Goal: Information Seeking & Learning: Learn about a topic

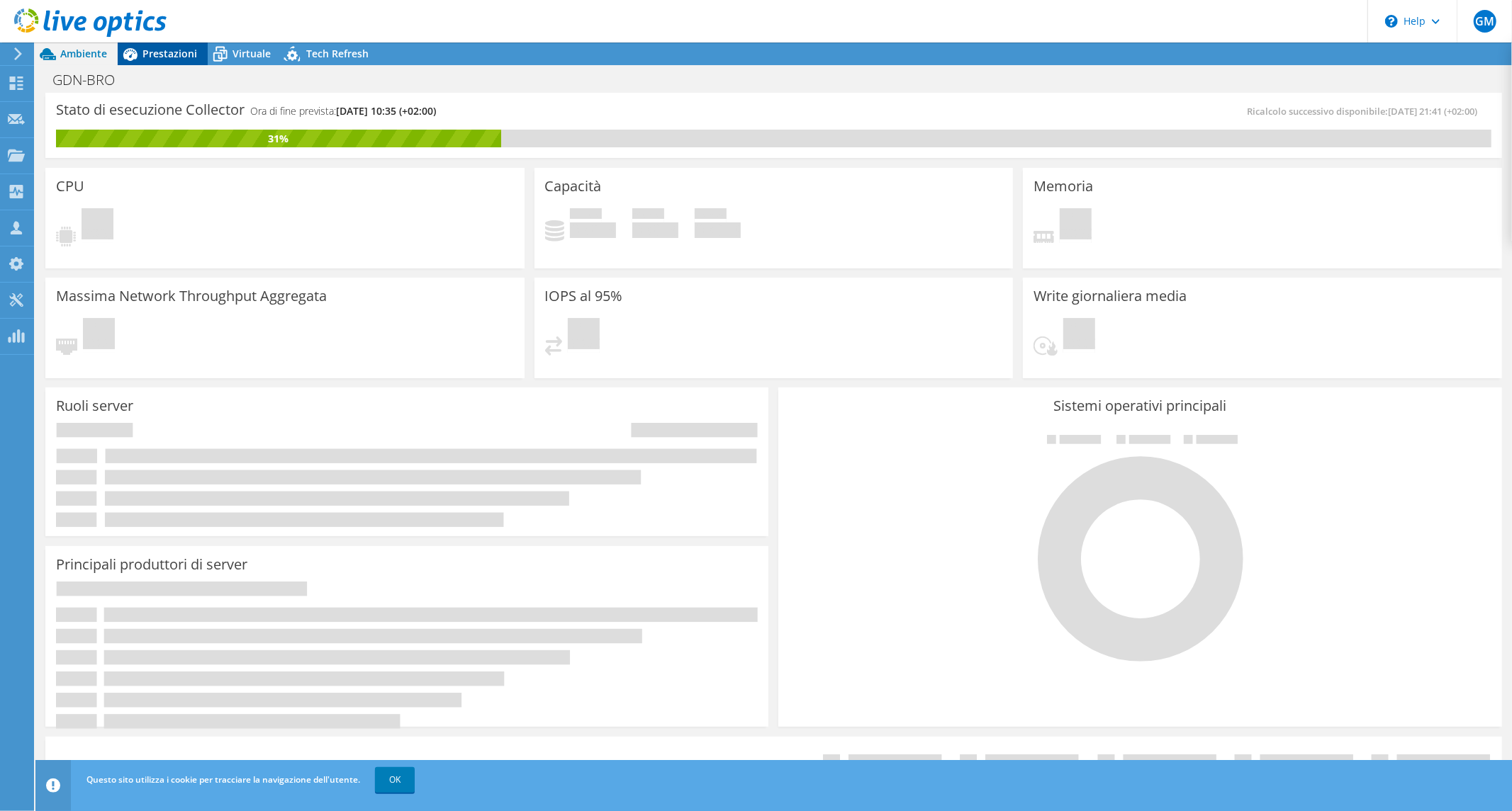
click at [165, 52] on span "Prestazioni" at bounding box center [170, 54] width 54 height 13
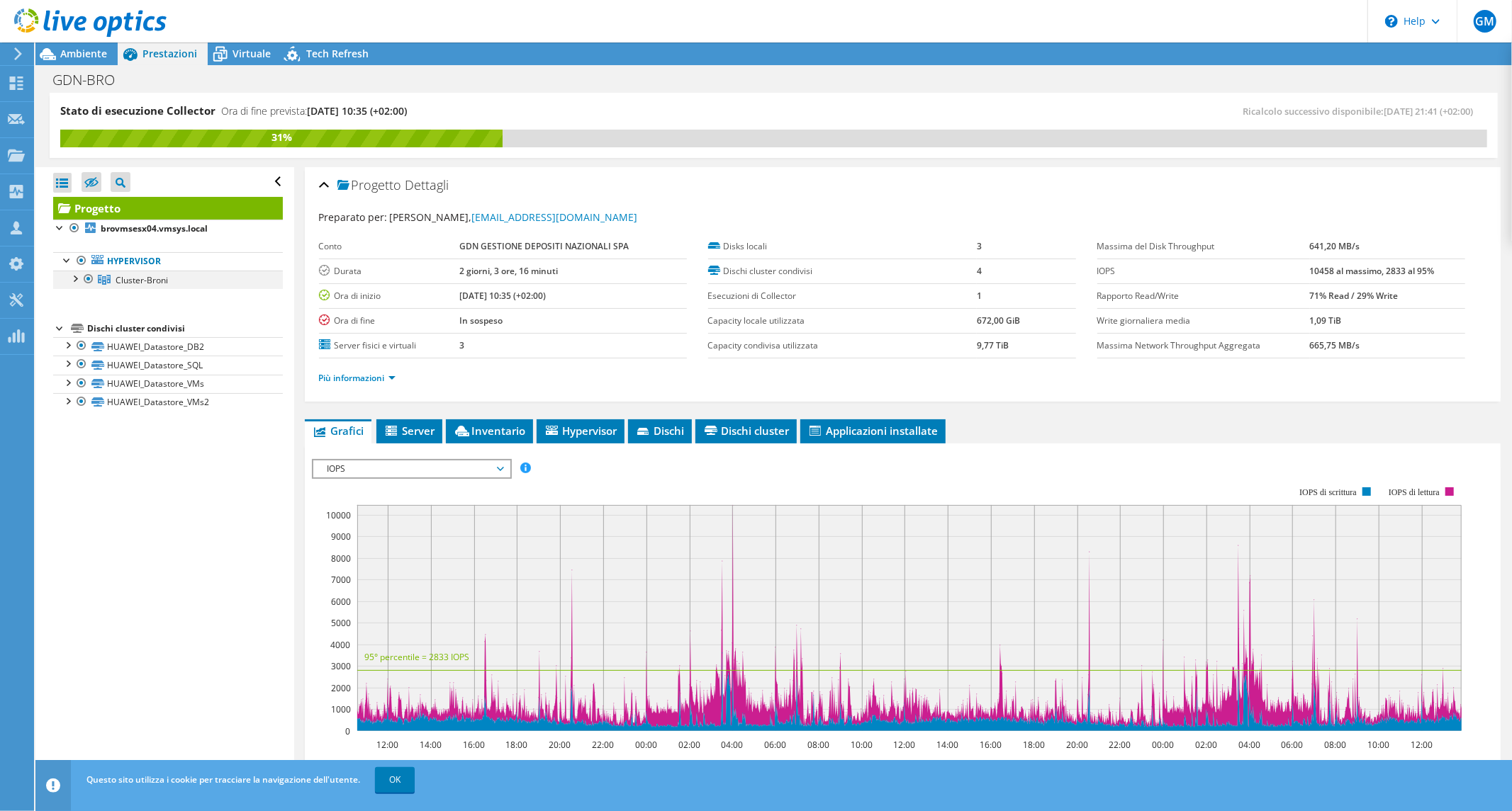
click at [74, 279] on div at bounding box center [74, 277] width 14 height 14
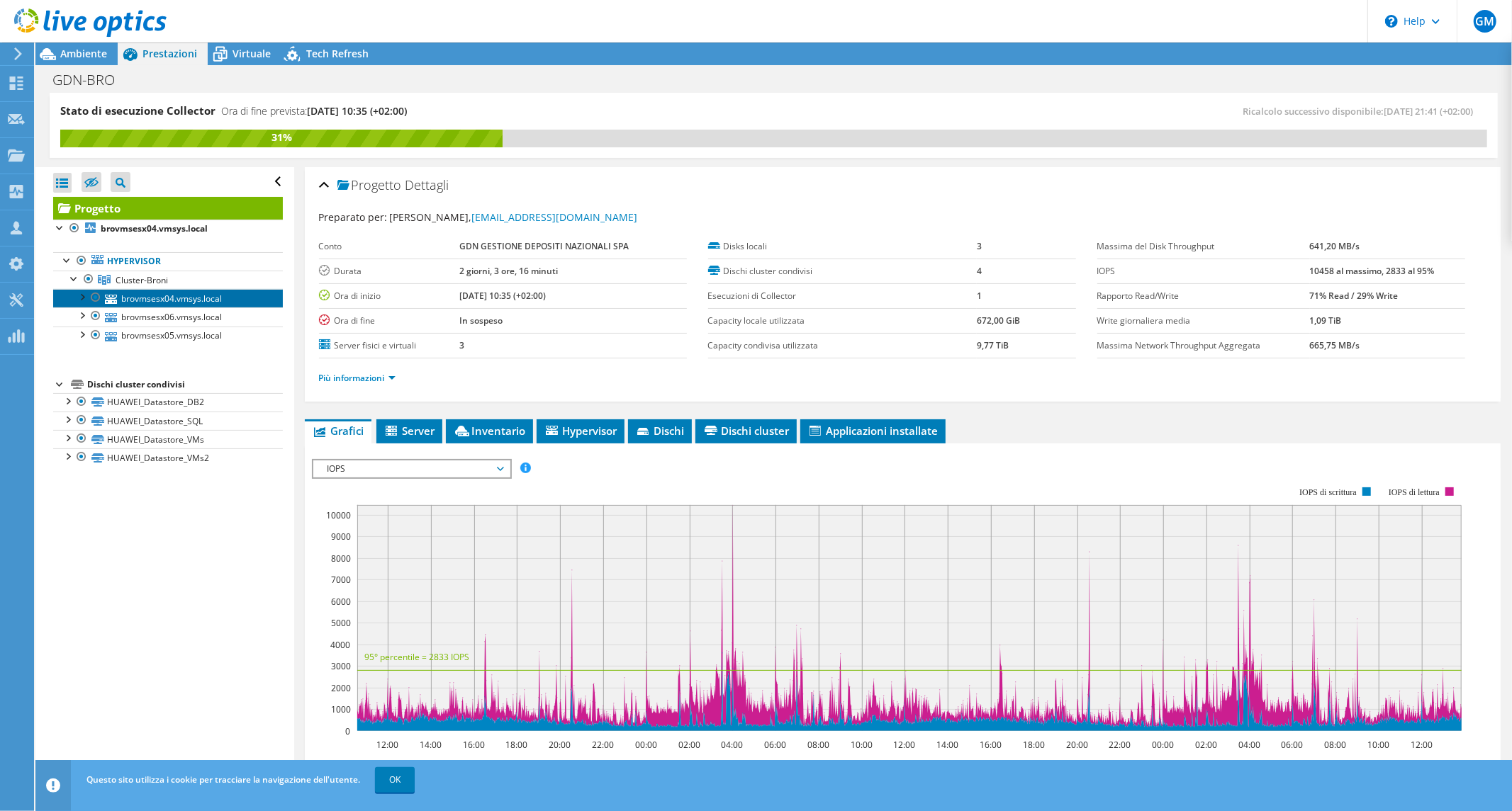
click at [130, 302] on link "brovmsesx04.vmsys.local" at bounding box center [168, 298] width 230 height 18
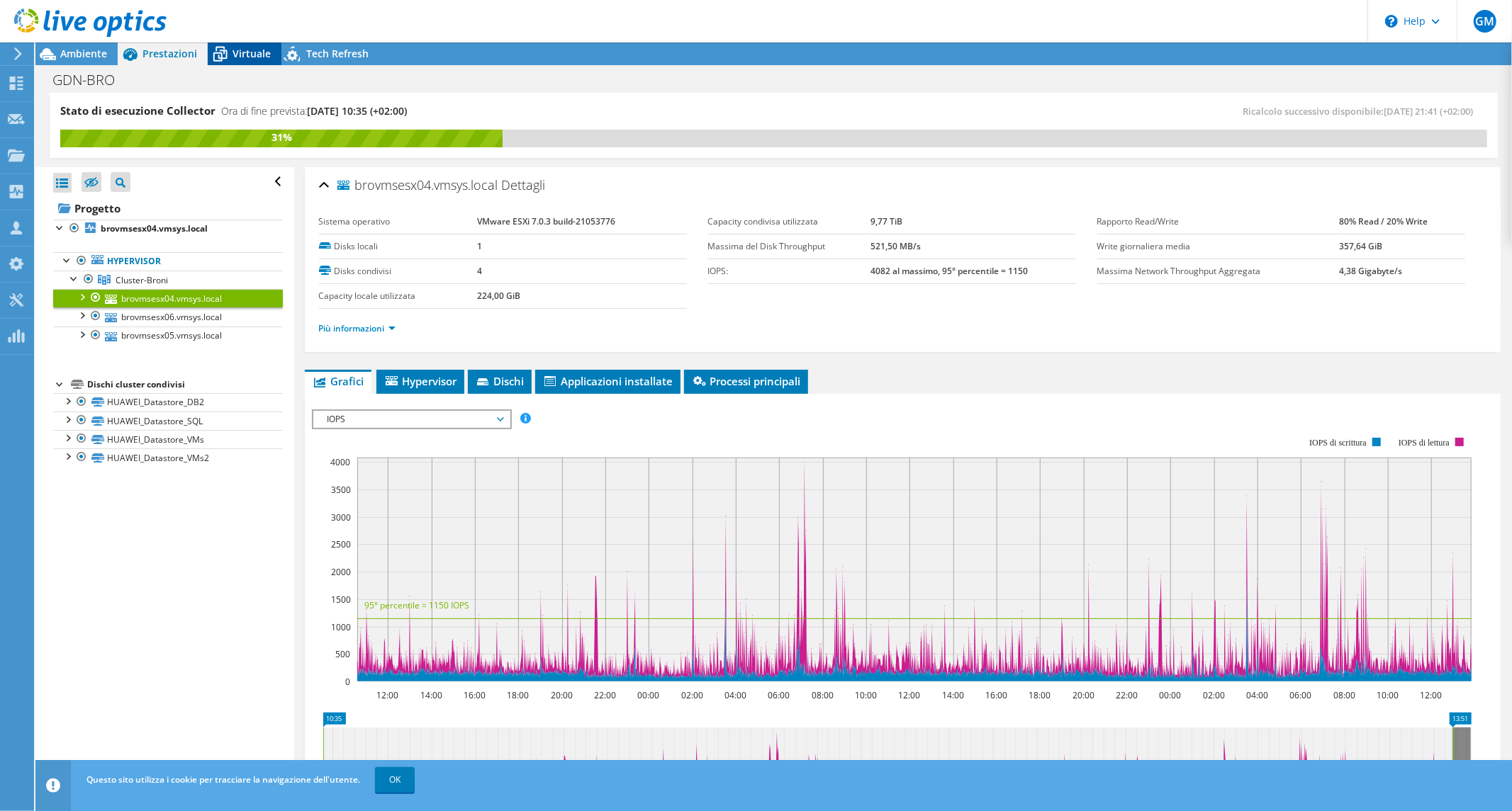
click at [242, 57] on span "Virtuale" at bounding box center [251, 54] width 38 height 13
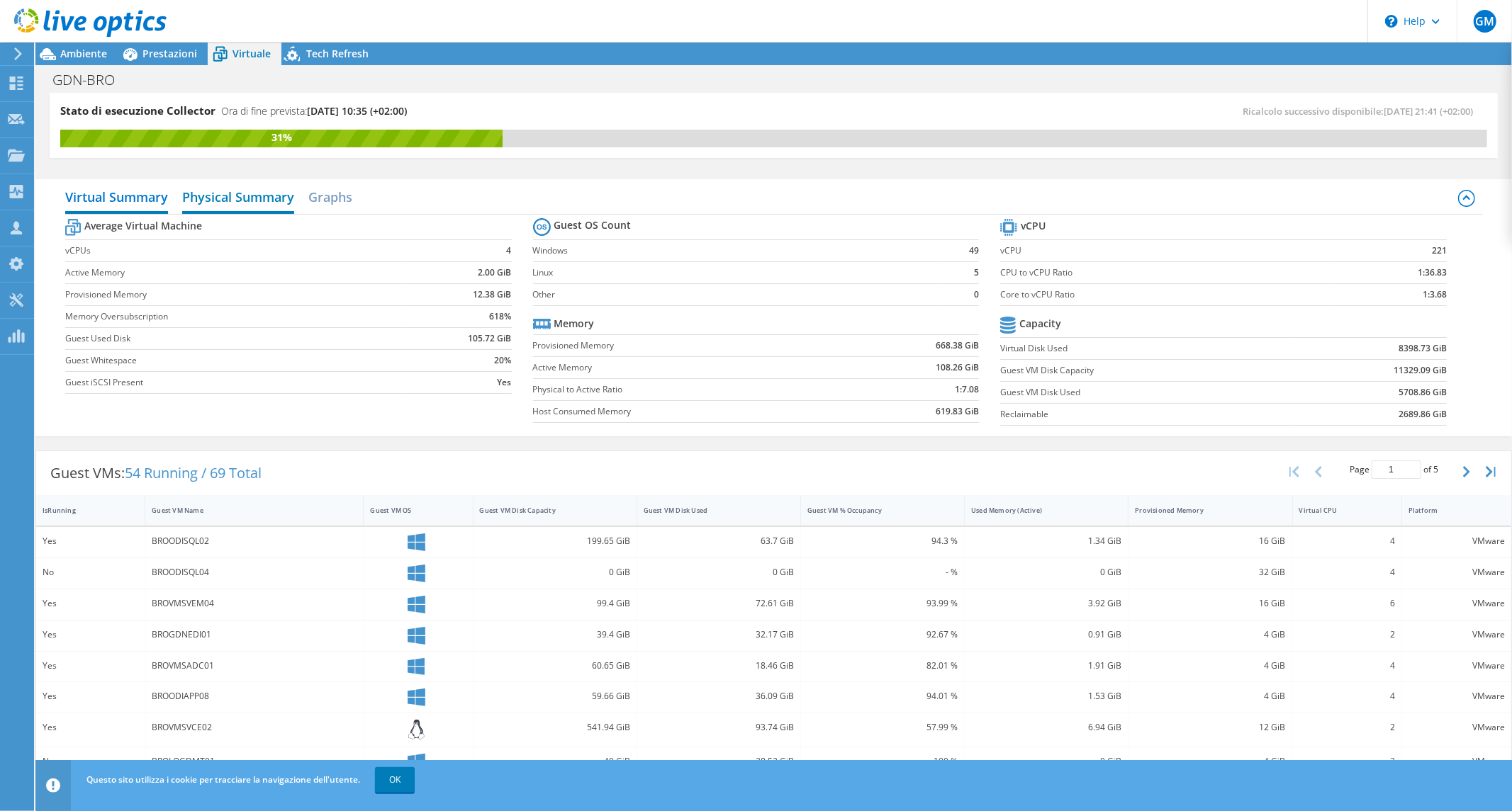
click at [210, 195] on h2 "Physical Summary" at bounding box center [238, 198] width 112 height 31
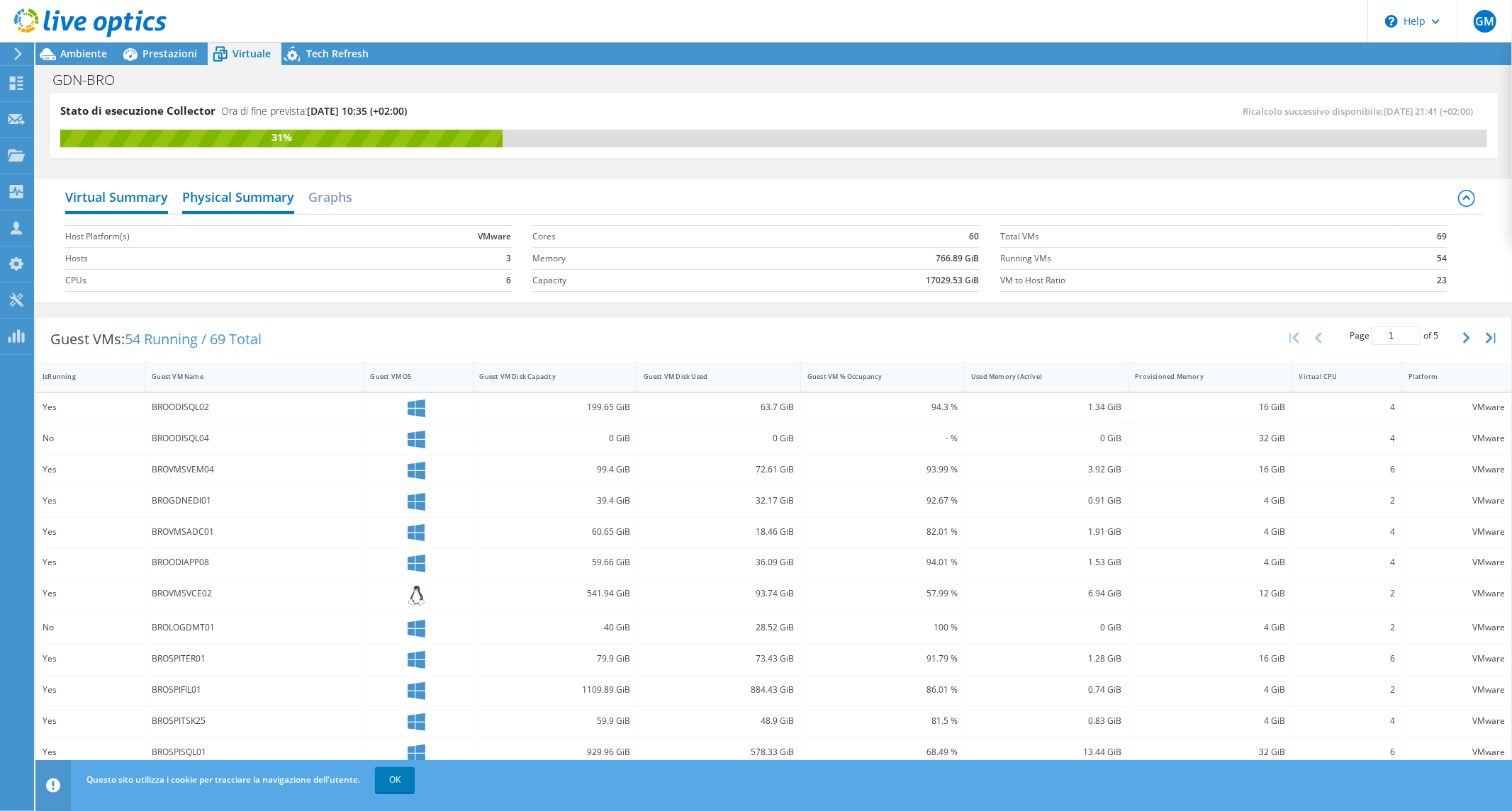
click at [124, 196] on h2 "Virtual Summary" at bounding box center [117, 198] width 103 height 31
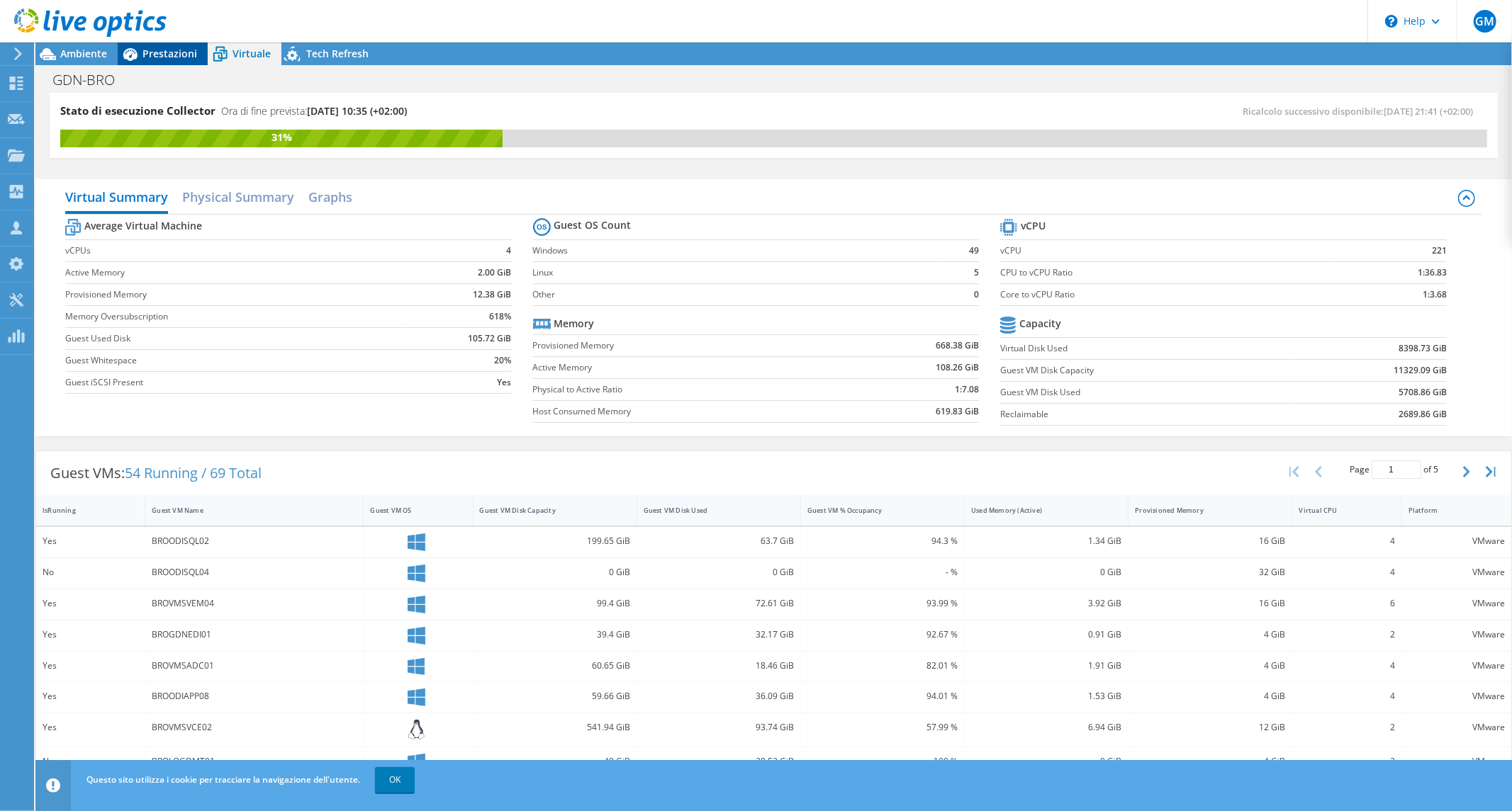
click at [172, 53] on span "Prestazioni" at bounding box center [170, 54] width 54 height 13
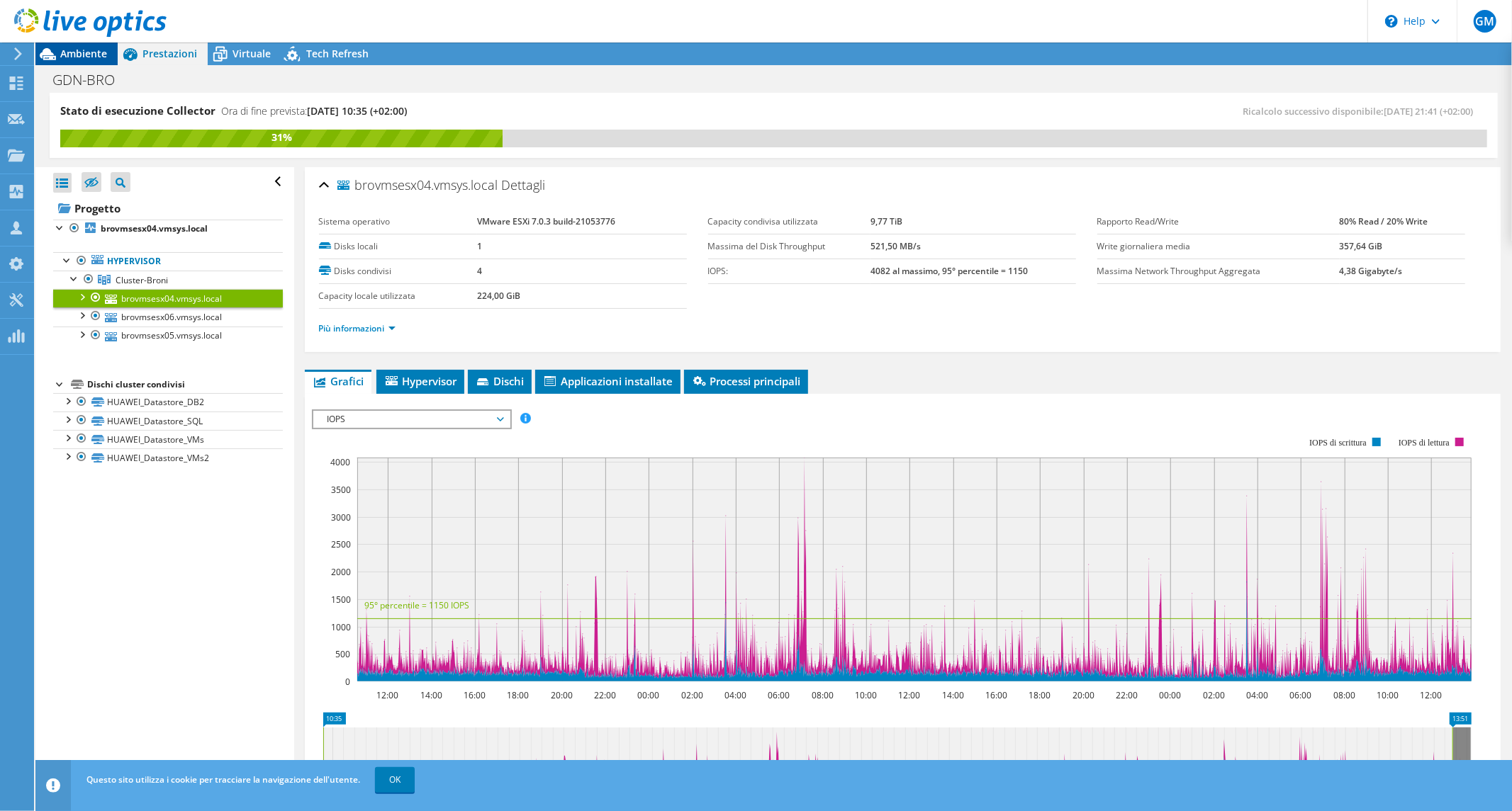
click at [70, 51] on span "Ambiente" at bounding box center [84, 54] width 47 height 13
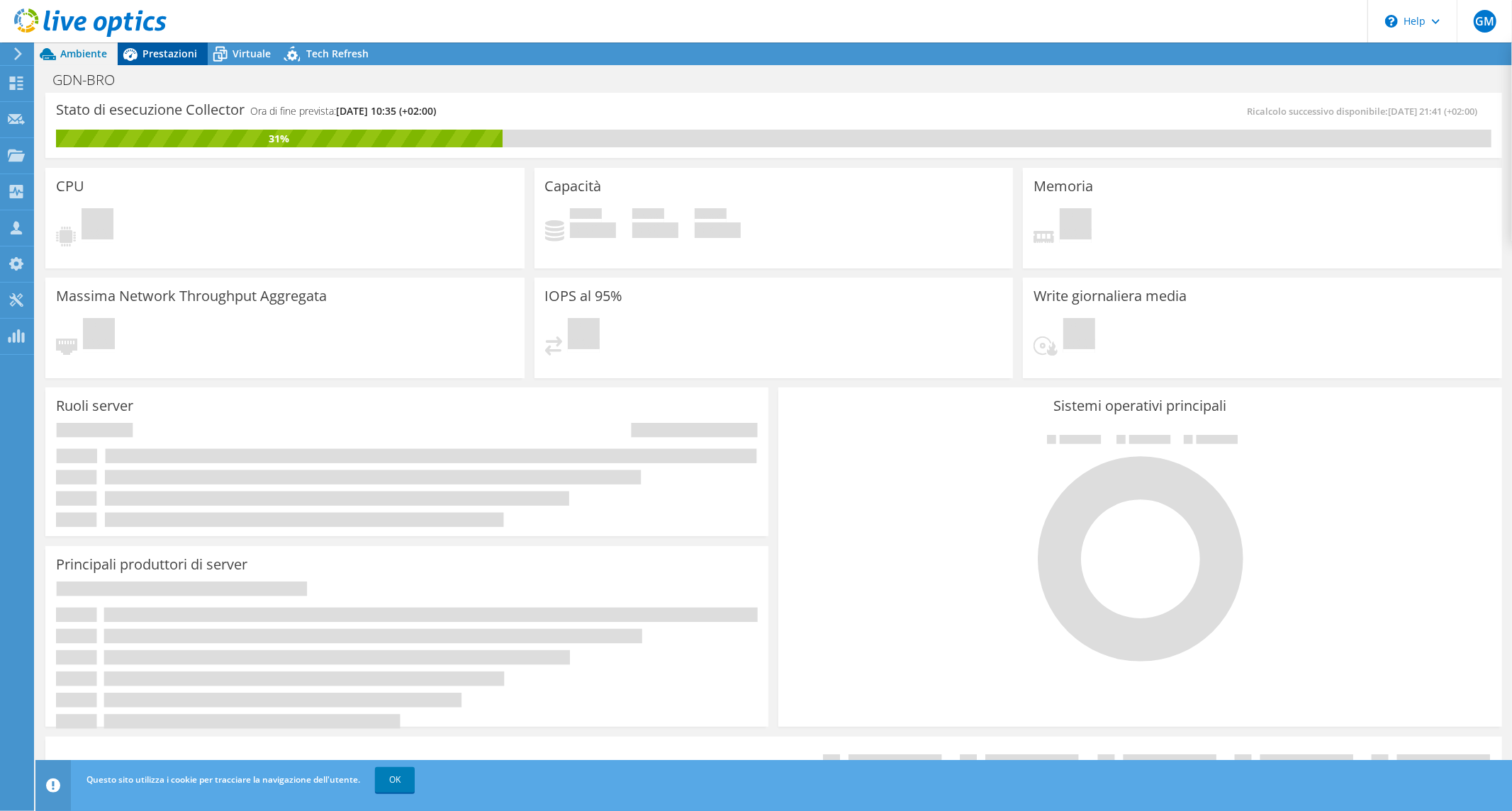
click at [153, 58] on span "Prestazioni" at bounding box center [170, 54] width 54 height 13
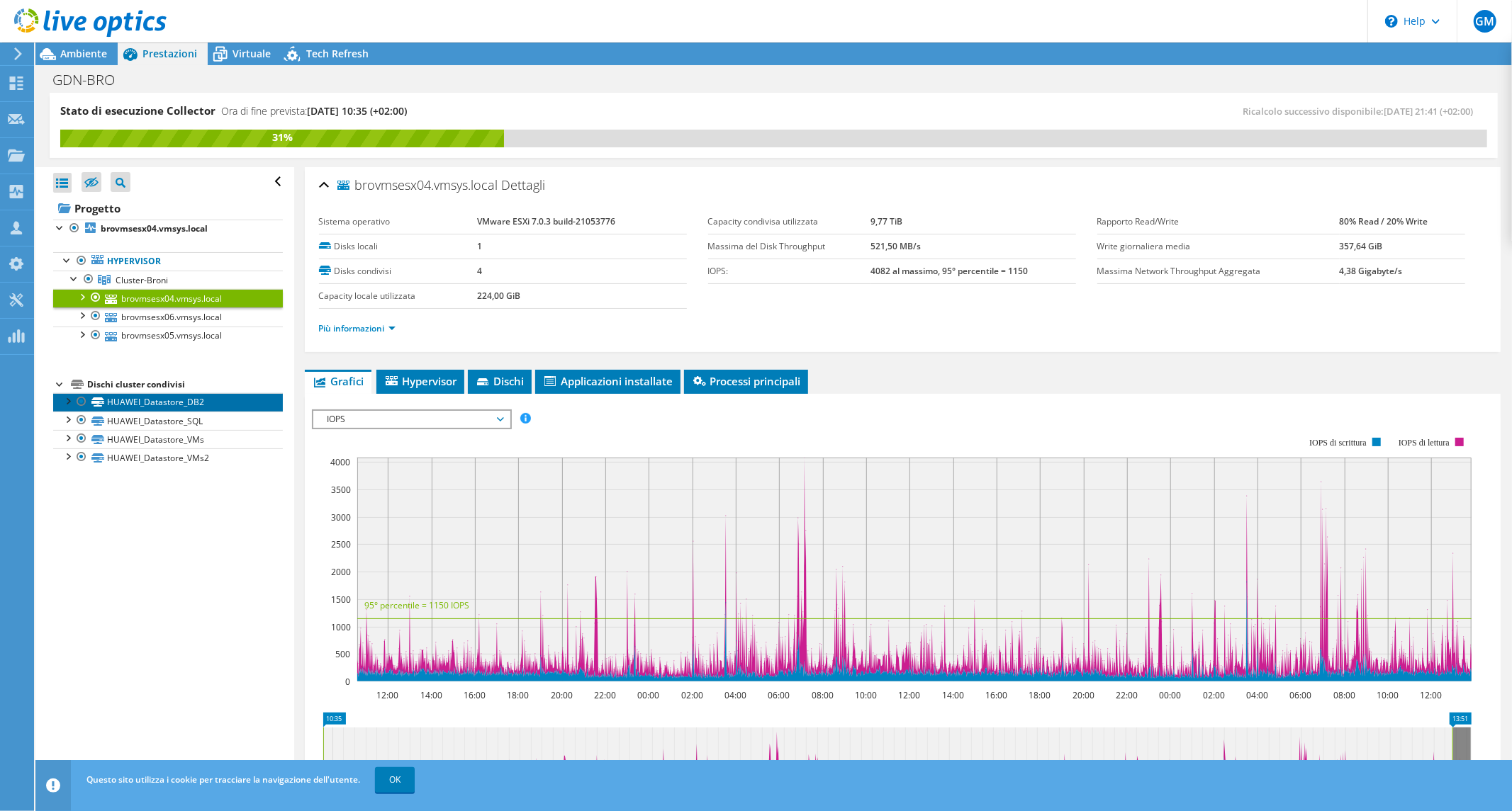
click at [123, 409] on link "HUAWEI_Datastore_DB2" at bounding box center [168, 402] width 230 height 18
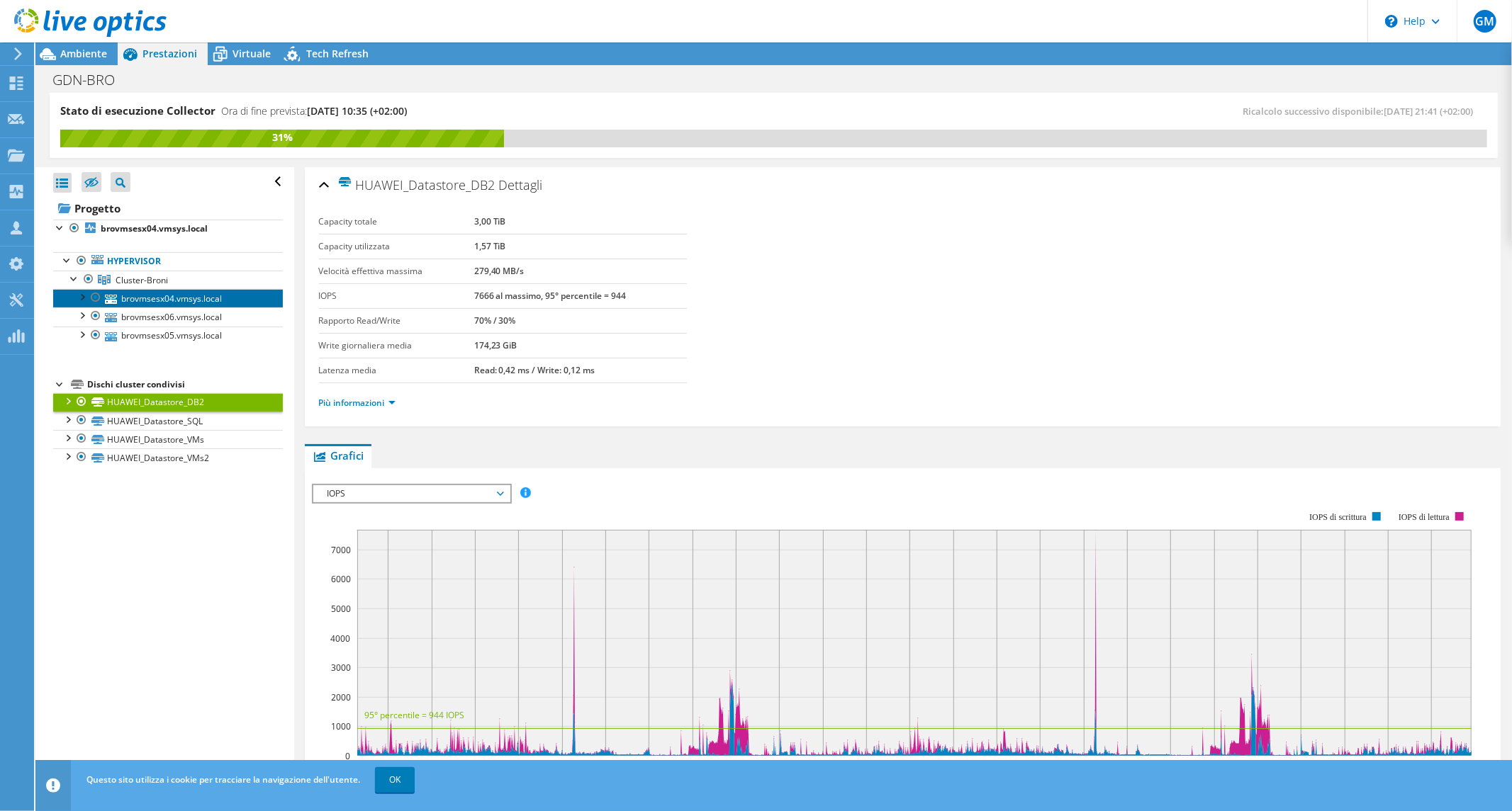
click at [180, 303] on link "brovmsesx04.vmsys.local" at bounding box center [168, 298] width 230 height 18
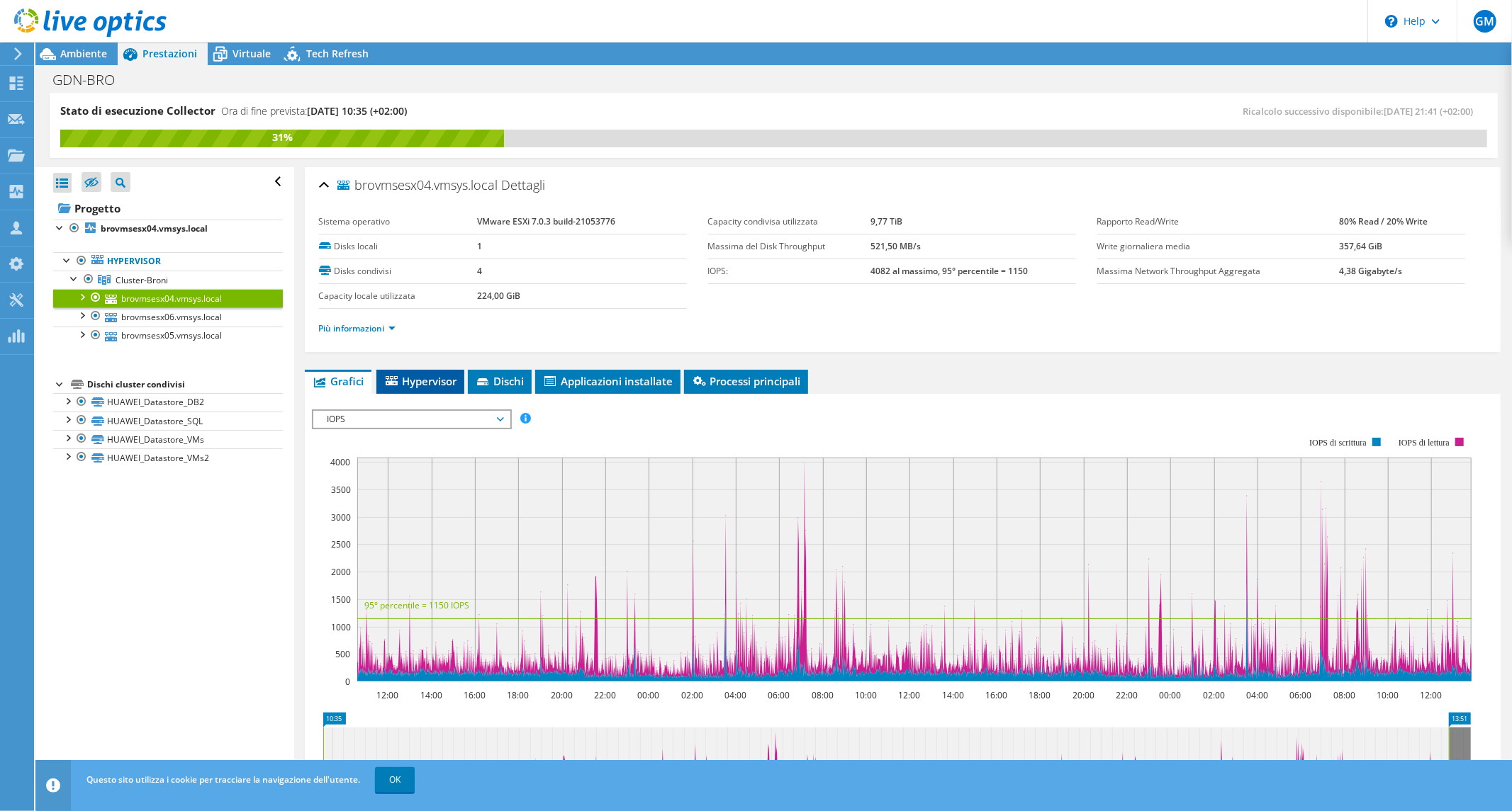
click at [423, 380] on span "Hypervisor" at bounding box center [420, 381] width 73 height 14
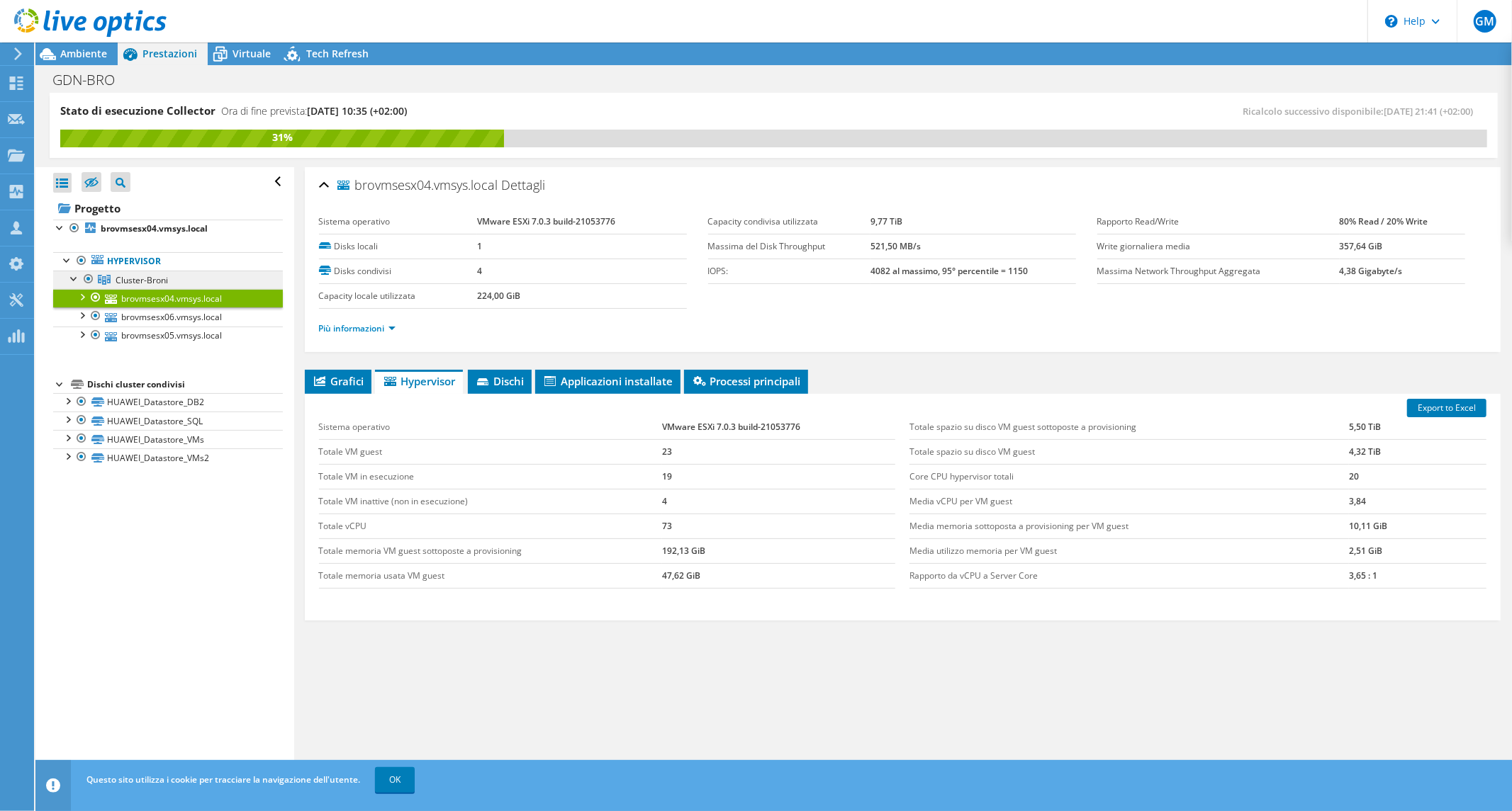
click at [126, 281] on span "Cluster-Broni" at bounding box center [141, 280] width 52 height 12
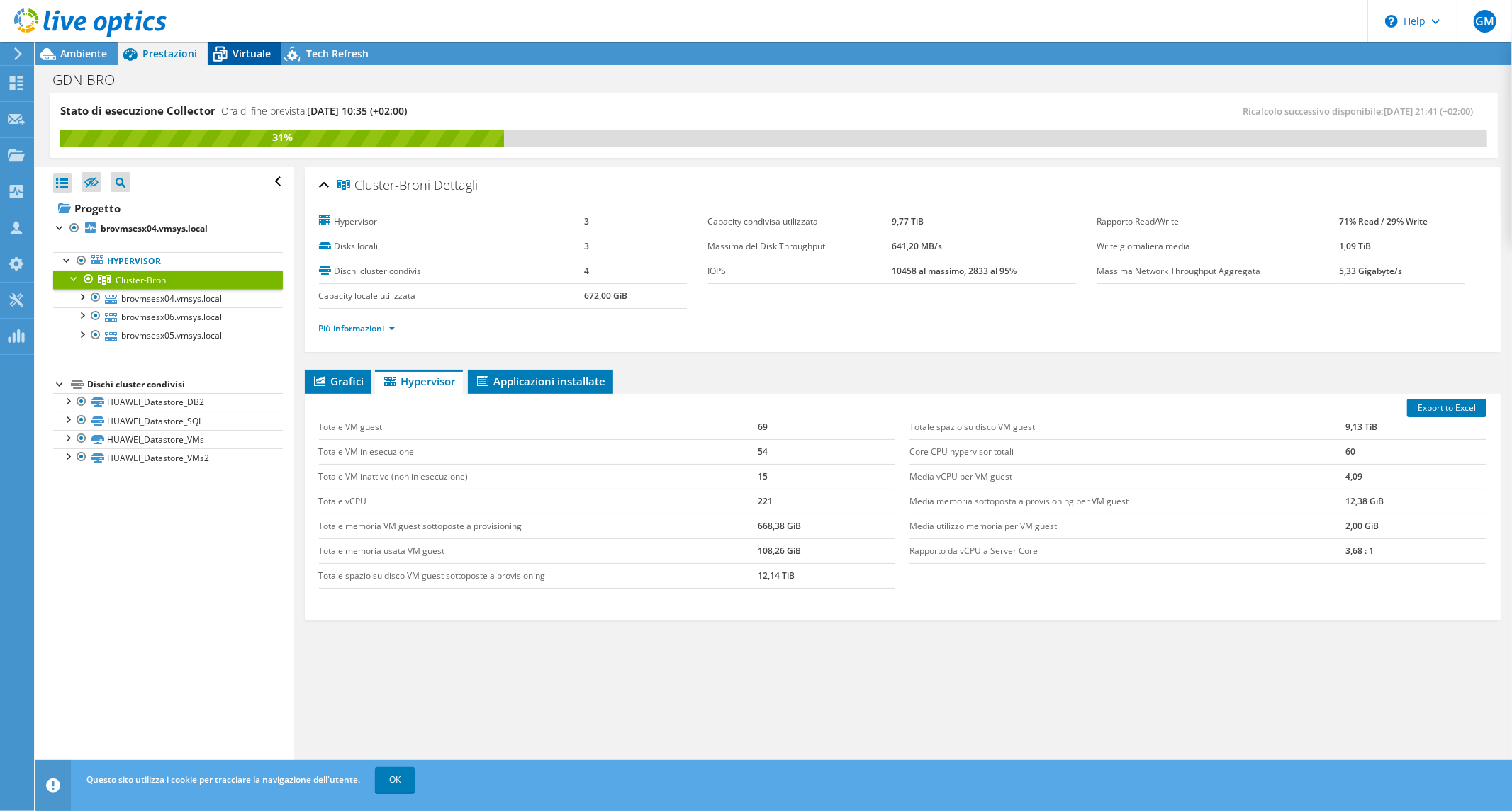
click at [244, 51] on span "Virtuale" at bounding box center [251, 54] width 38 height 13
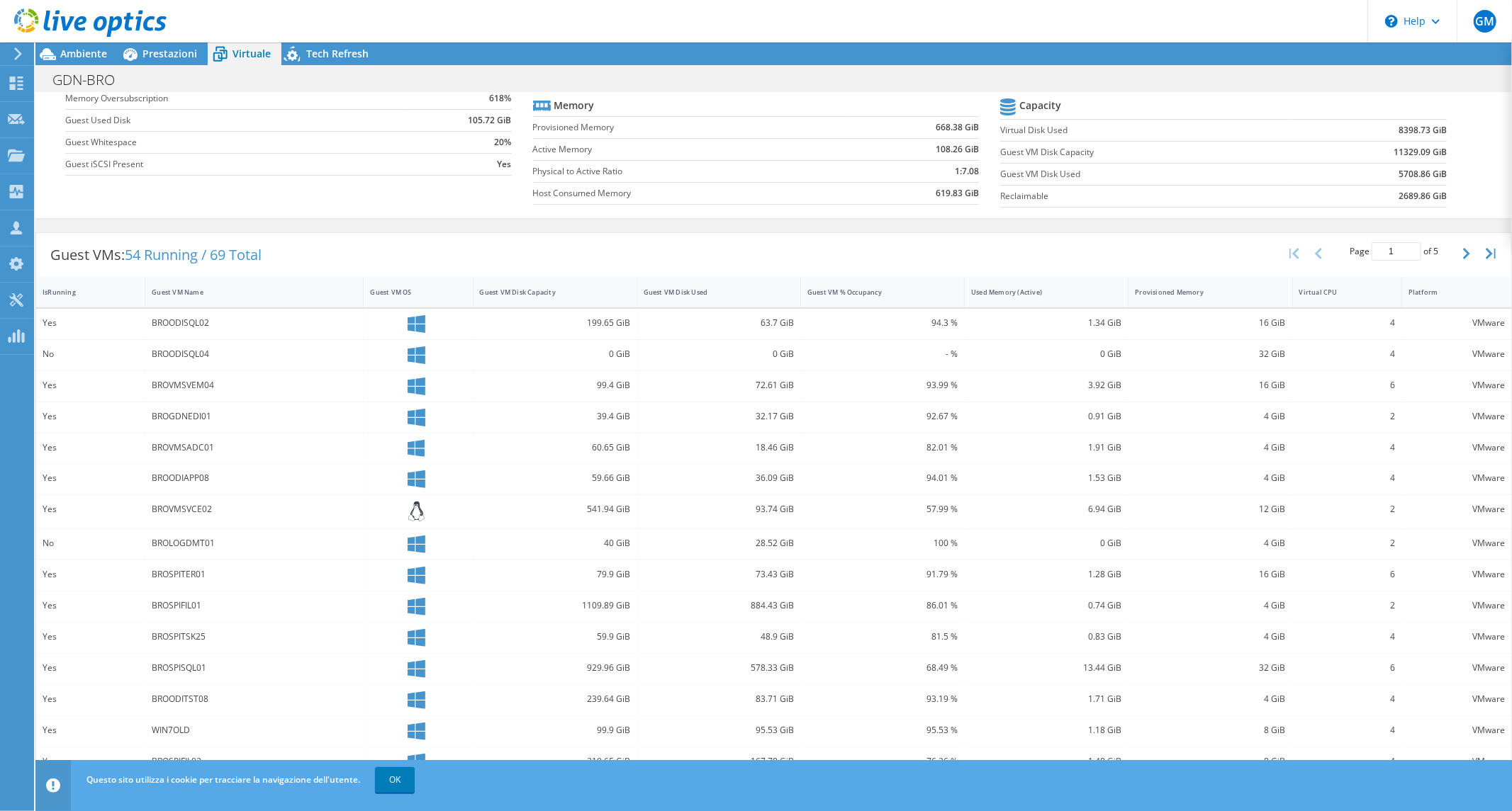
scroll to position [220, 0]
click at [1456, 258] on button "button" at bounding box center [1467, 252] width 24 height 27
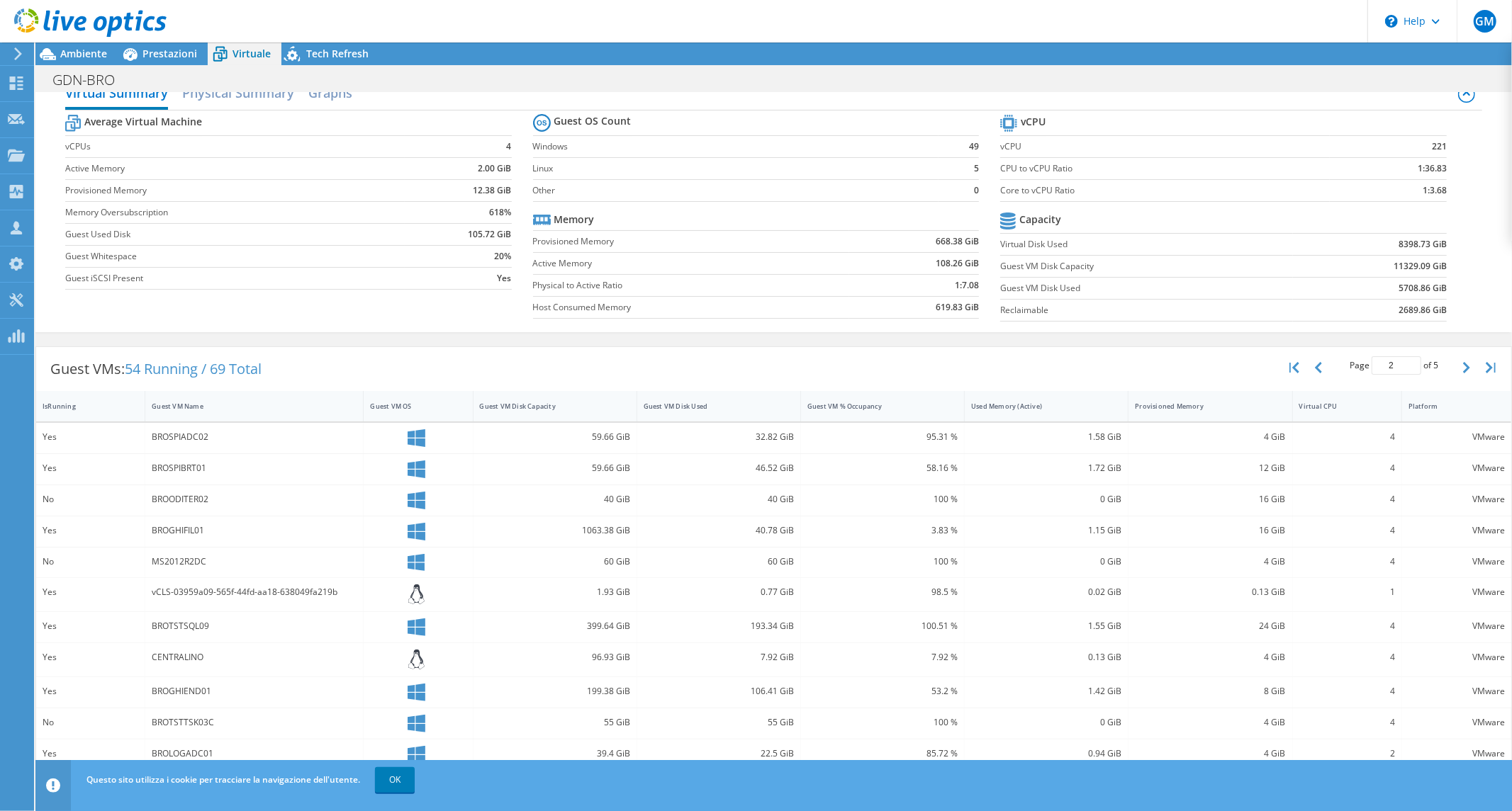
scroll to position [223, 0]
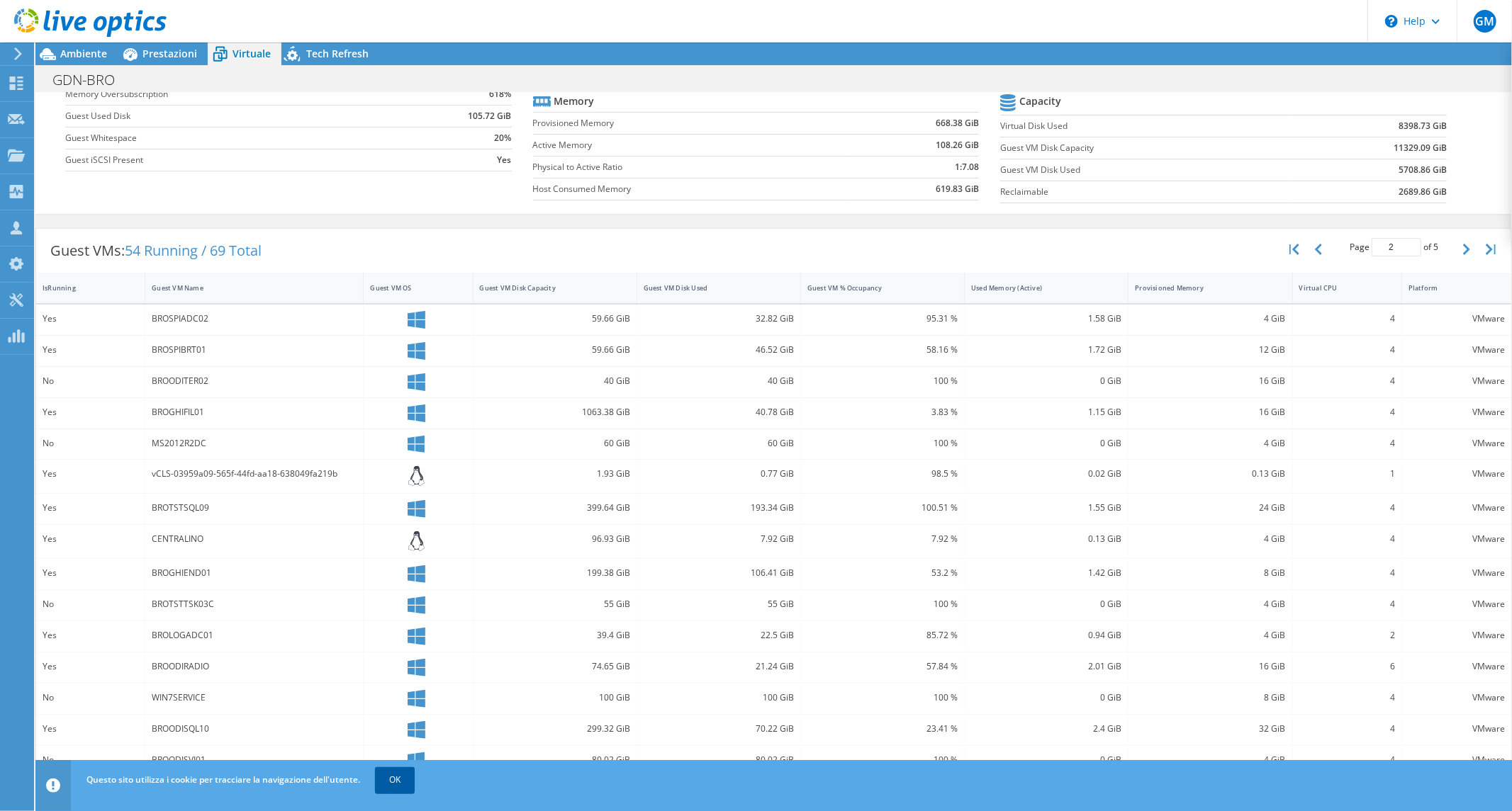
click at [392, 782] on link "OK" at bounding box center [395, 780] width 40 height 26
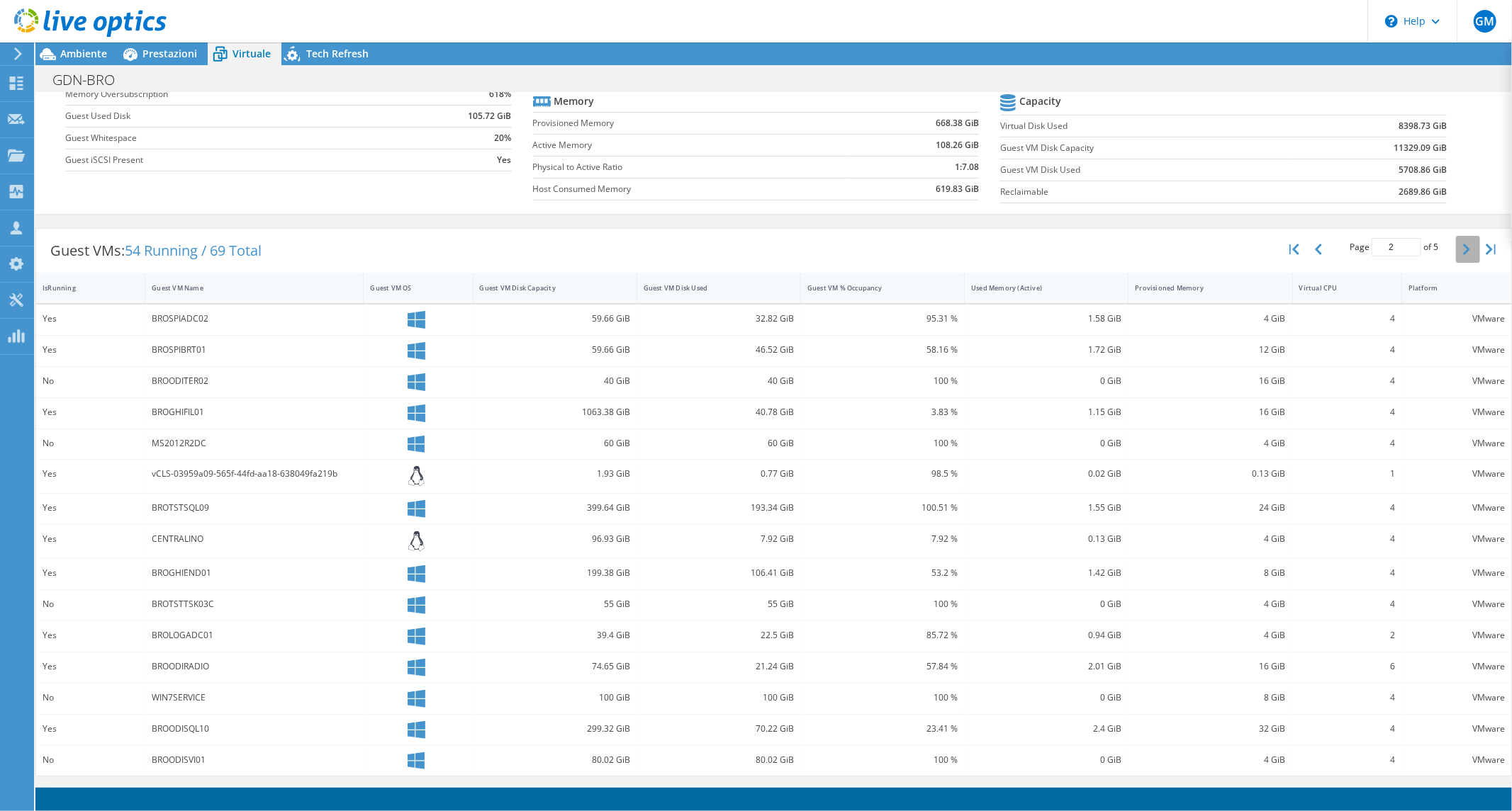
click at [1463, 249] on icon "button" at bounding box center [1466, 249] width 7 height 11
click at [1463, 249] on icon "button" at bounding box center [1466, 251] width 7 height 11
click at [1455, 255] on button "button" at bounding box center [1467, 252] width 24 height 27
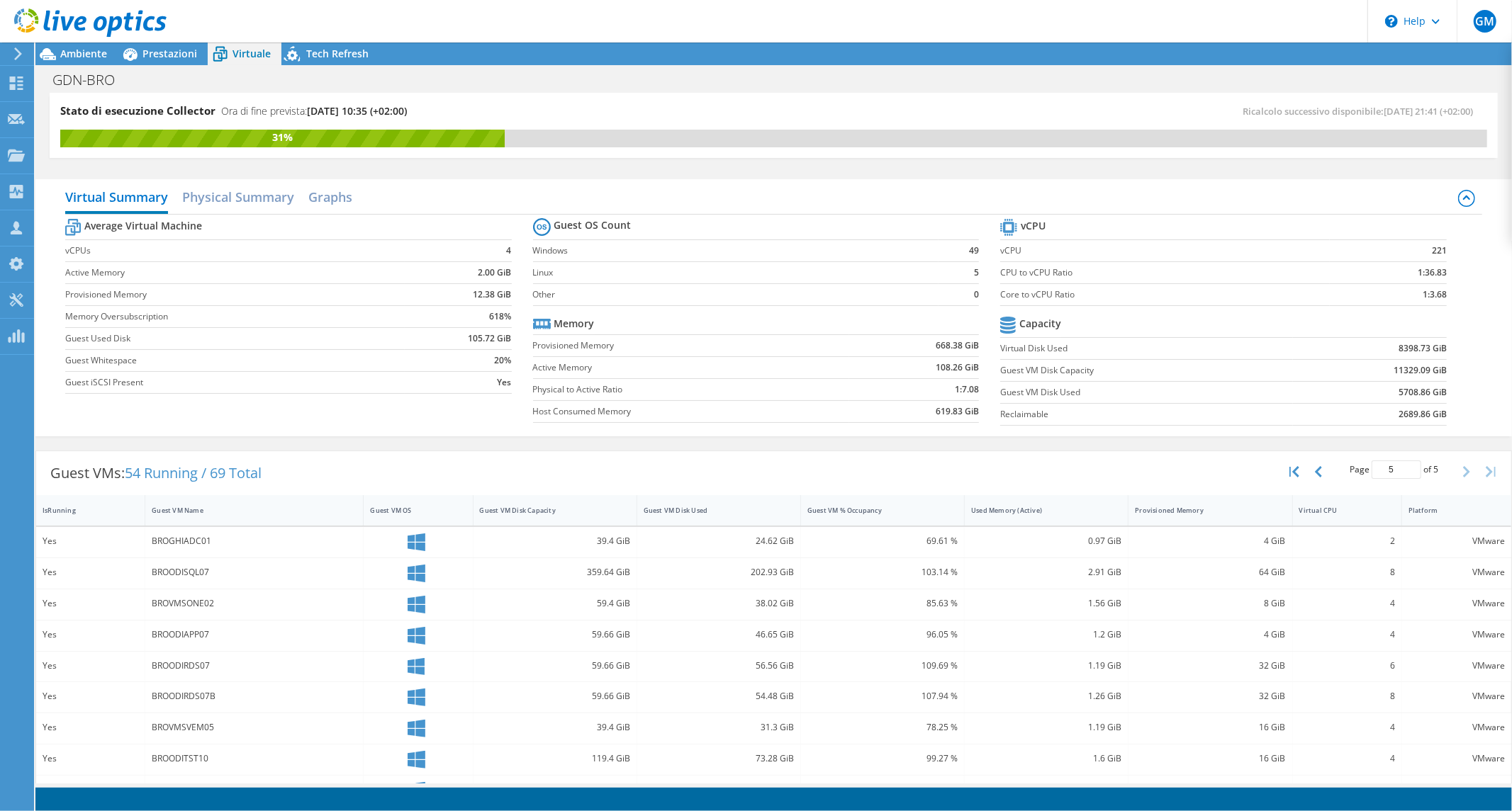
scroll to position [30, 0]
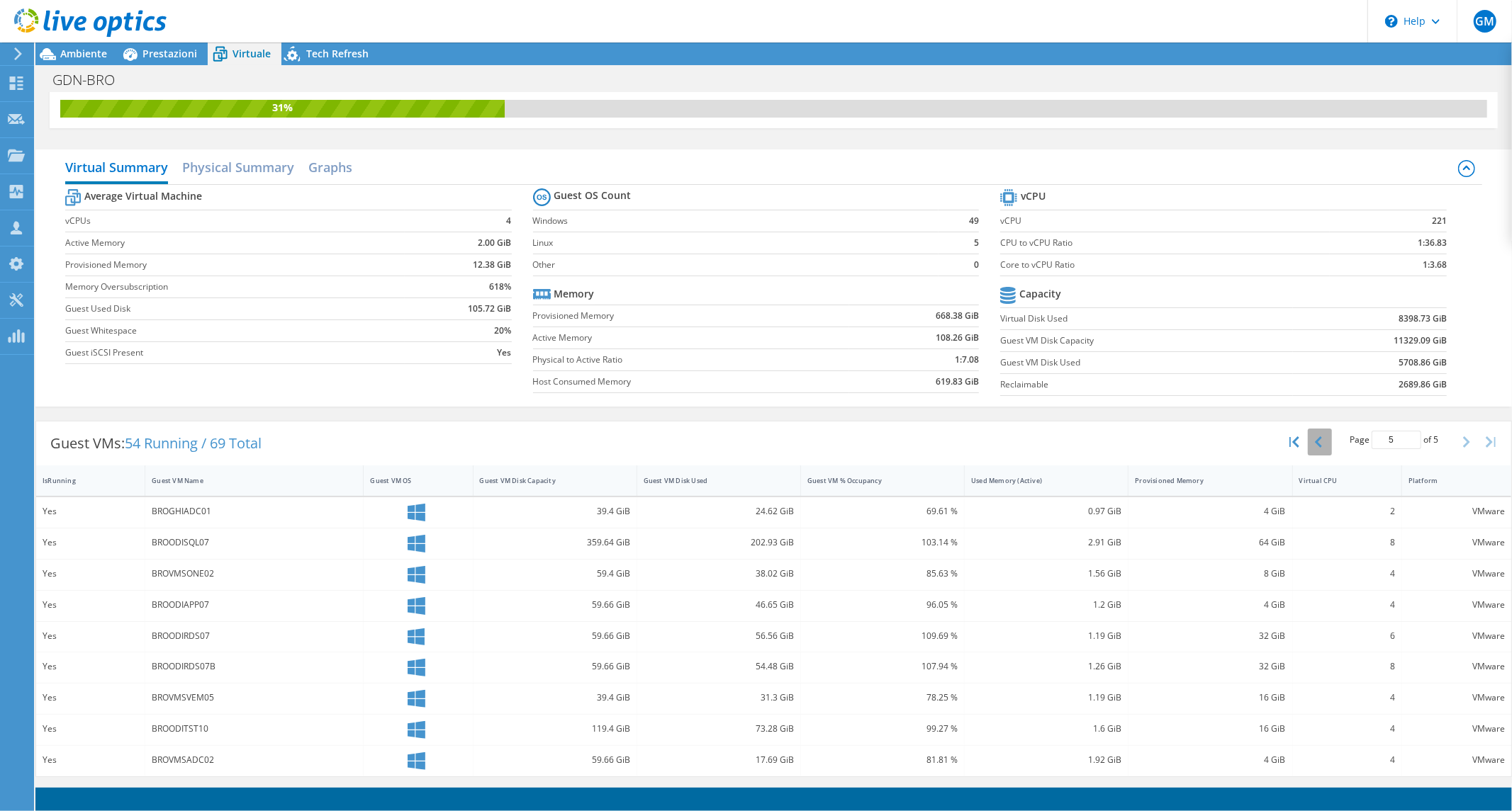
click at [1314, 442] on icon "button" at bounding box center [1318, 441] width 7 height 11
click at [161, 635] on div "BROTSTSQL08" at bounding box center [253, 636] width 205 height 15
copy div "BROTSTSQL08"
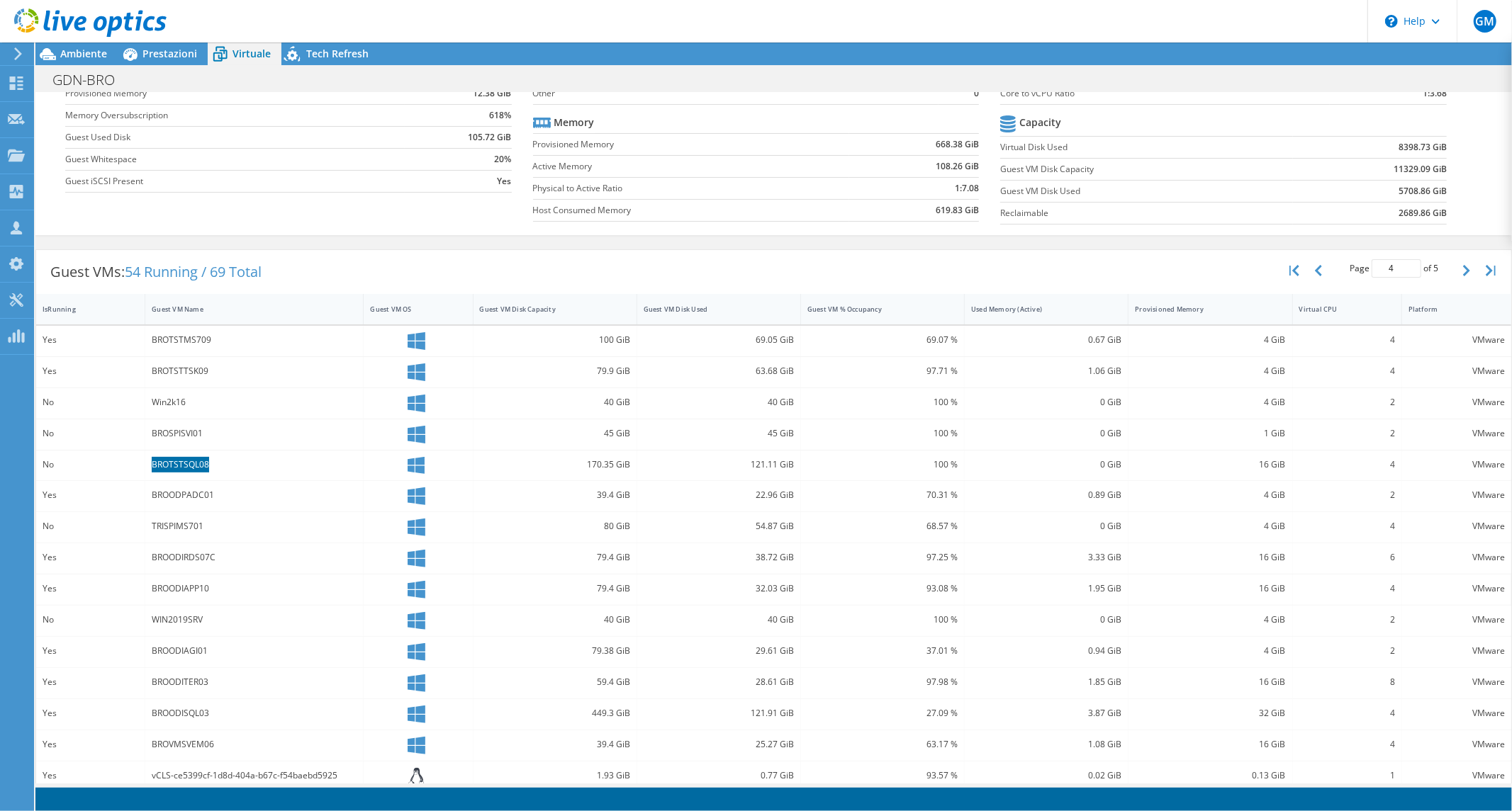
scroll to position [220, 0]
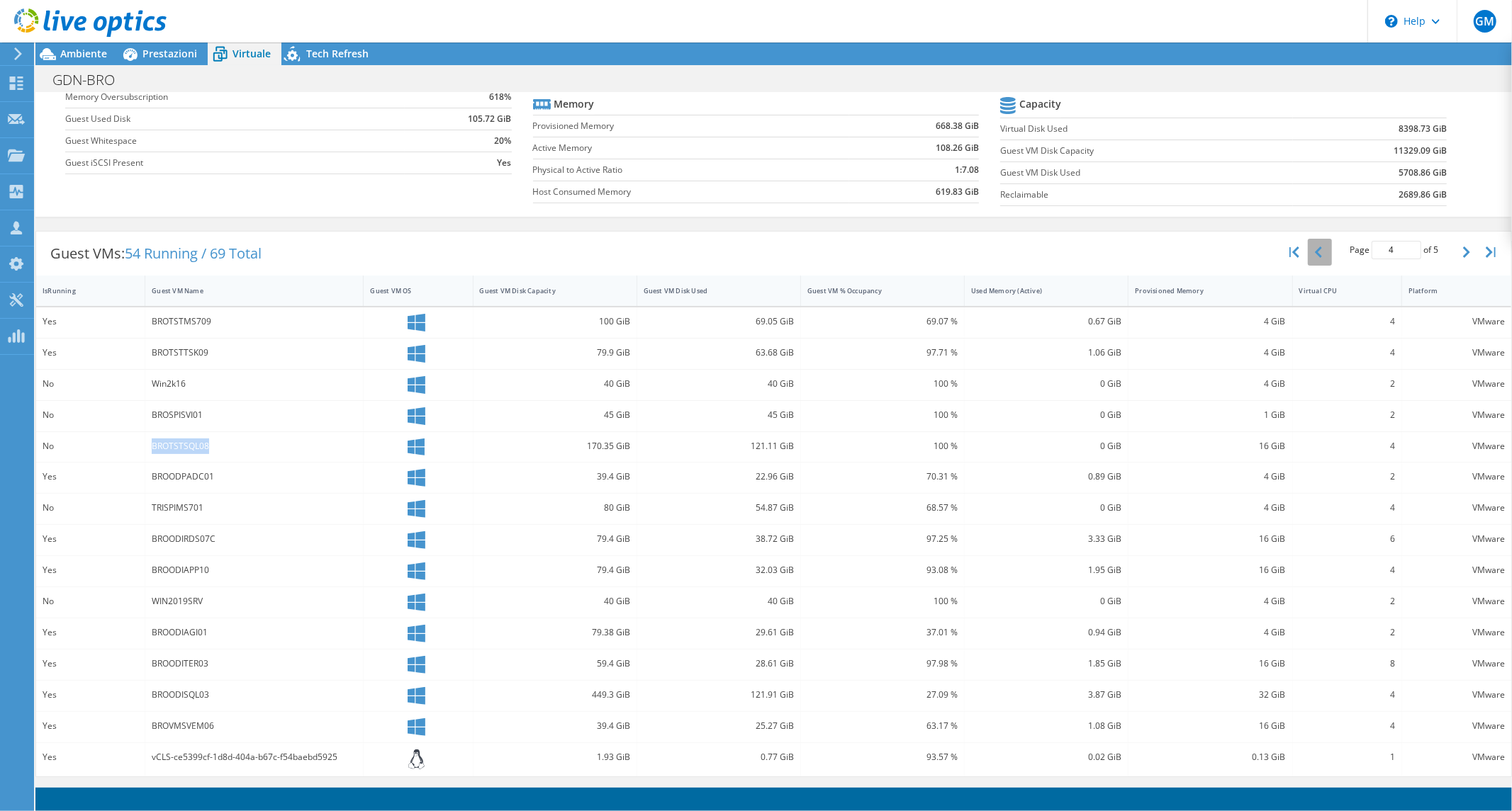
click at [1314, 255] on icon "button" at bounding box center [1318, 252] width 7 height 11
click at [1463, 251] on icon "button" at bounding box center [1466, 252] width 7 height 11
type input "2"
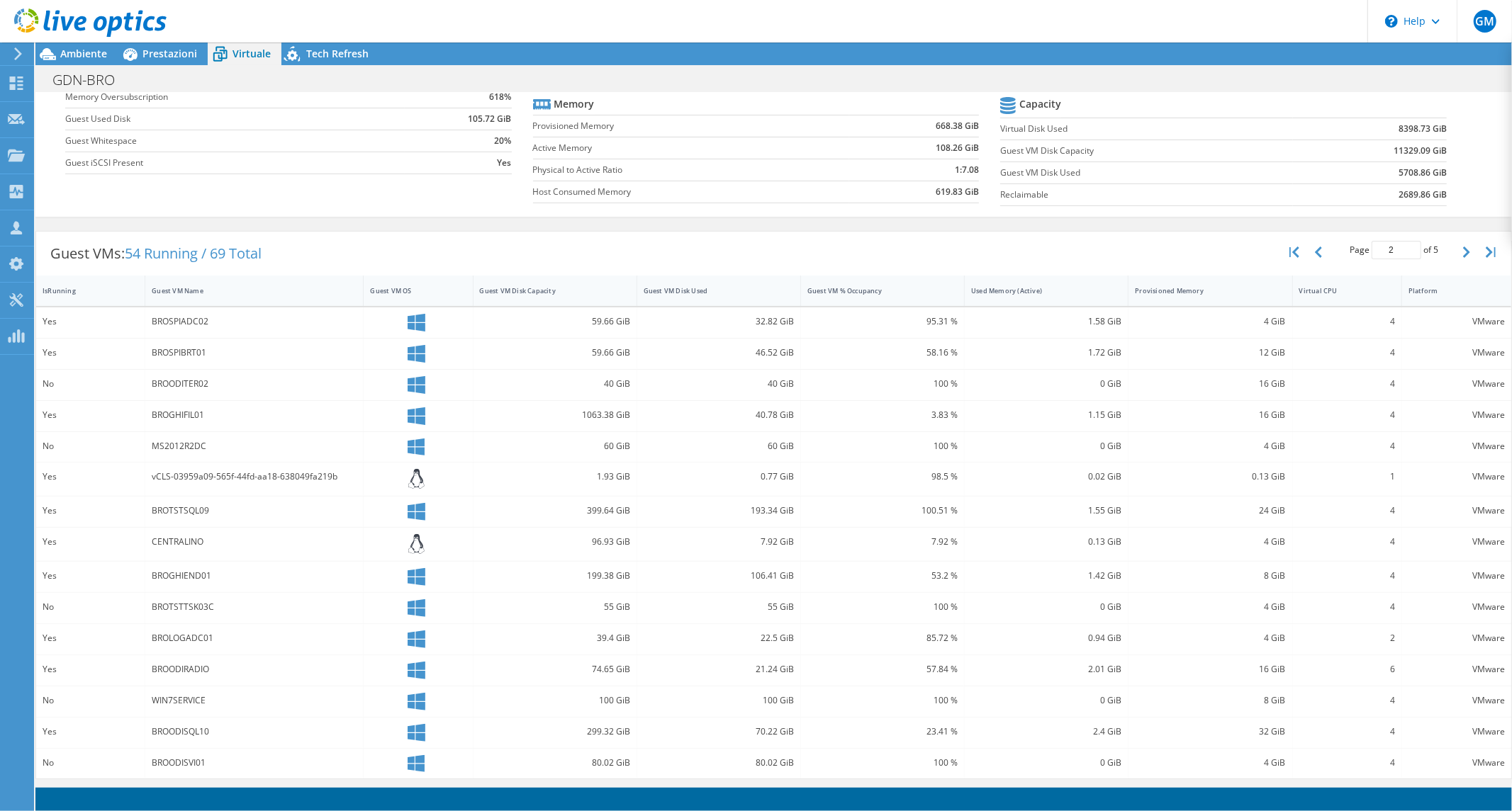
click at [172, 540] on div "CENTRALINO" at bounding box center [253, 541] width 205 height 15
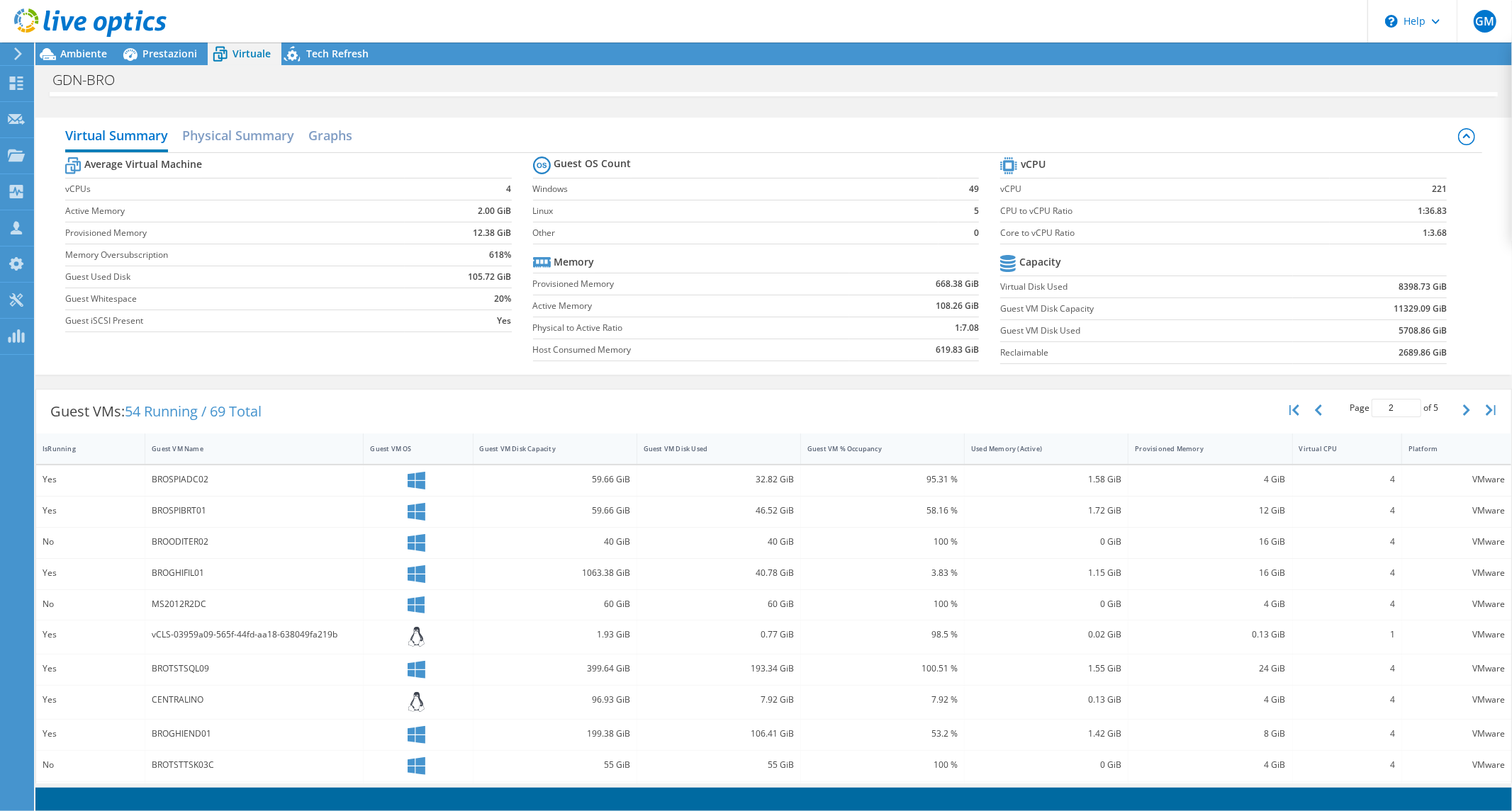
scroll to position [0, 0]
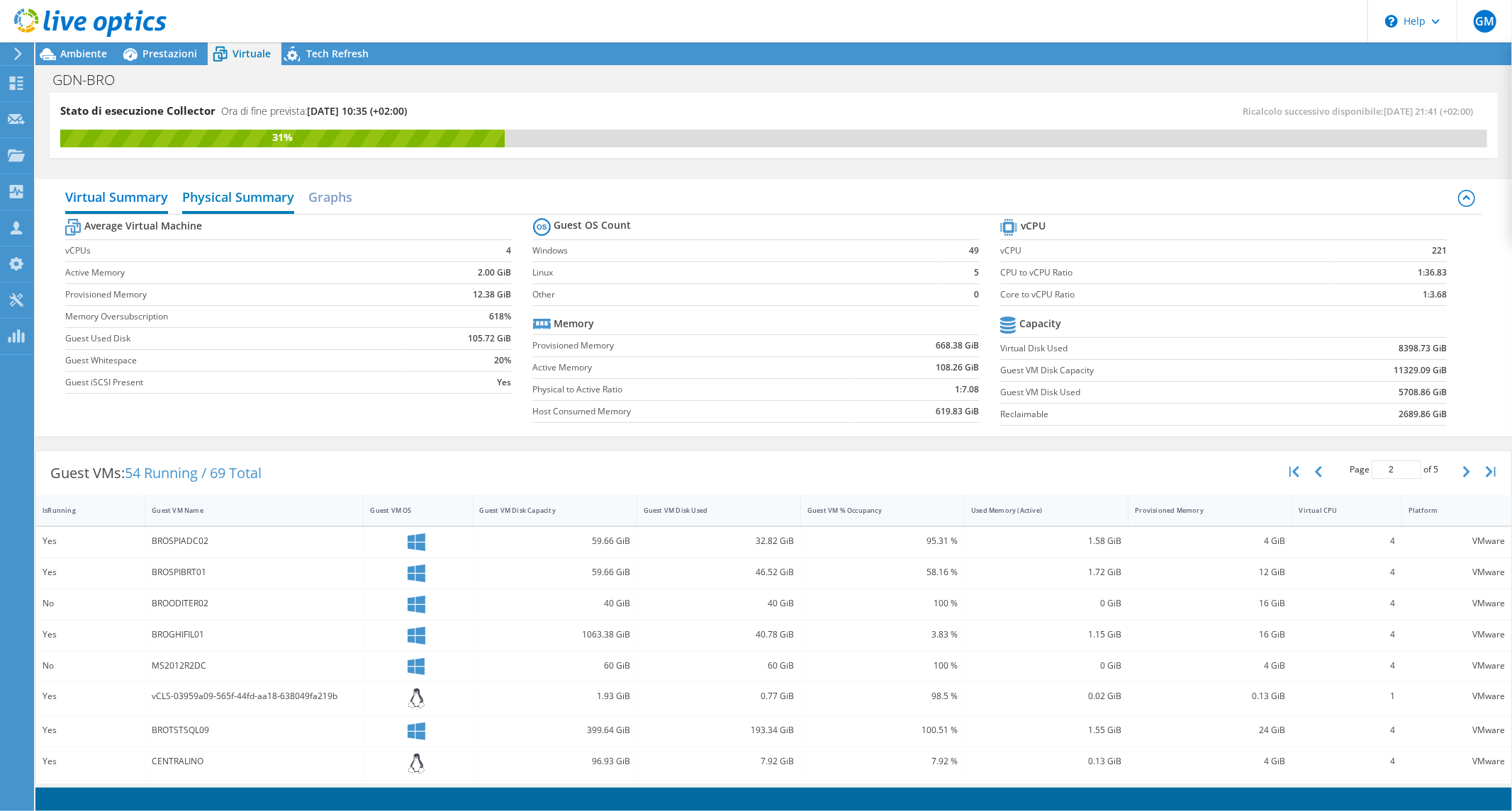
click at [243, 200] on h2 "Physical Summary" at bounding box center [238, 198] width 112 height 31
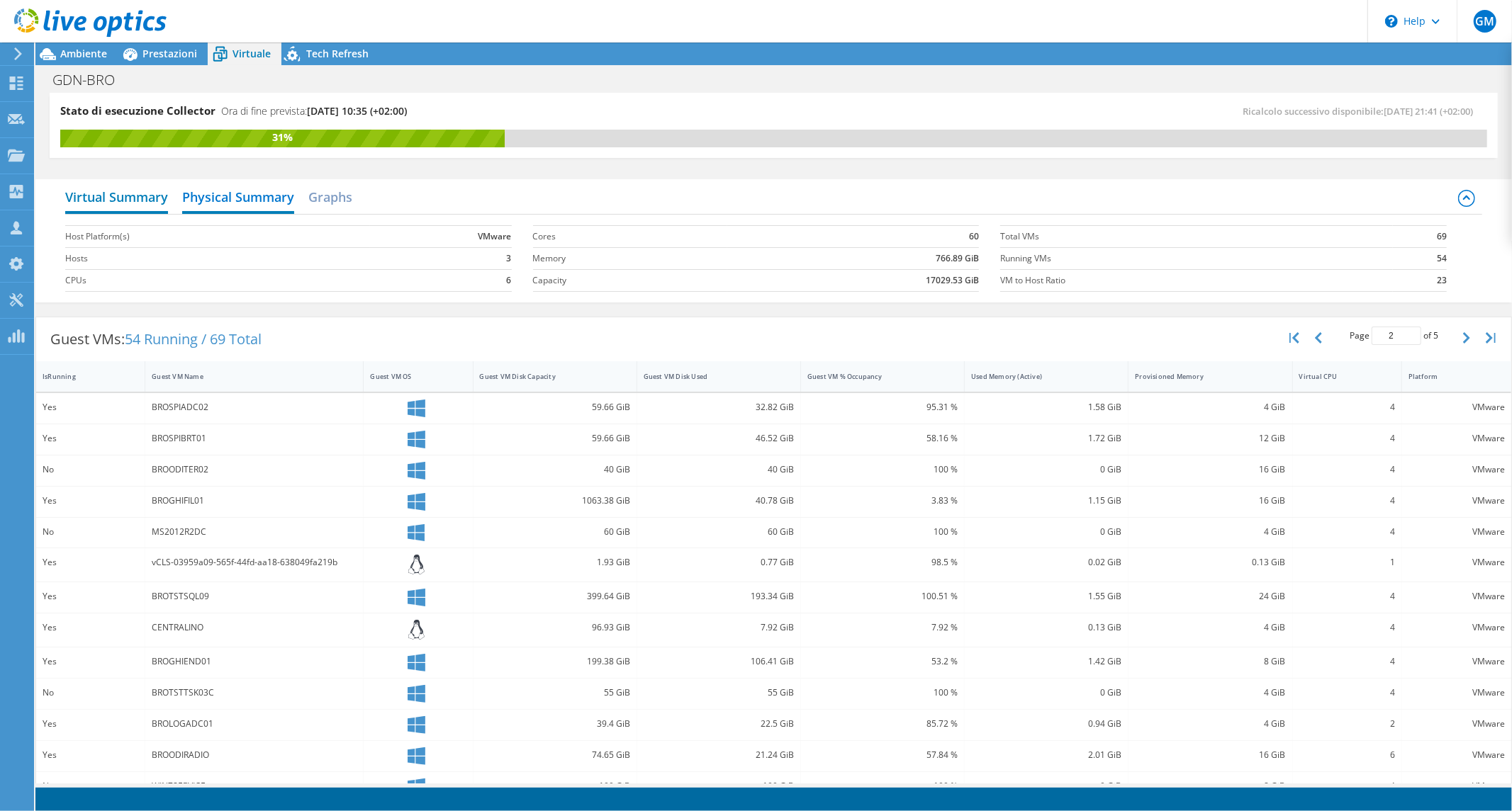
click at [129, 207] on h2 "Virtual Summary" at bounding box center [117, 198] width 103 height 31
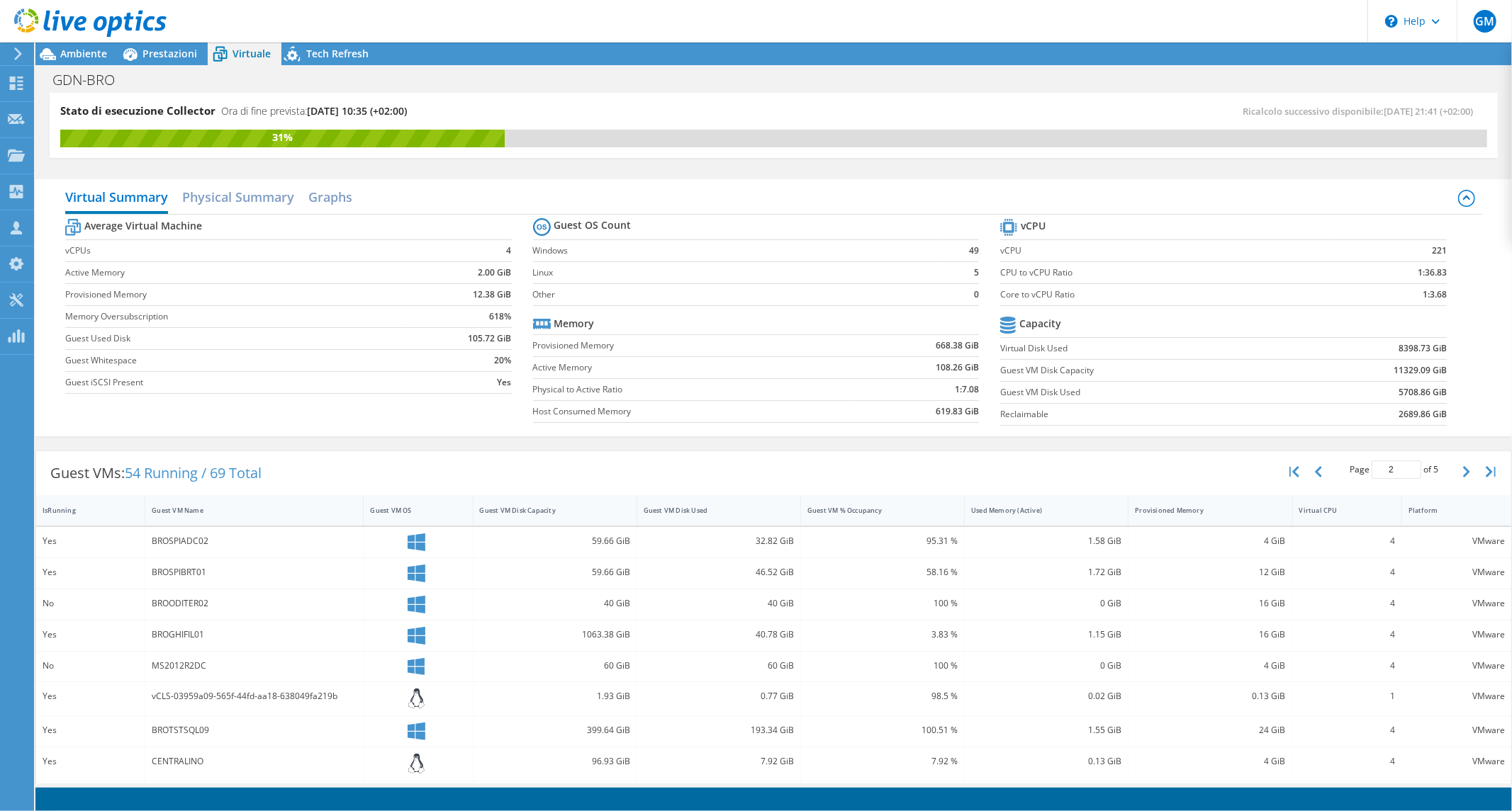
drag, startPoint x: 462, startPoint y: 336, endPoint x: 411, endPoint y: 335, distance: 51.0
click at [411, 335] on td "105.72 GiB" at bounding box center [458, 339] width 107 height 22
click at [12, 85] on use at bounding box center [17, 83] width 13 height 13
